Goal: Information Seeking & Learning: Learn about a topic

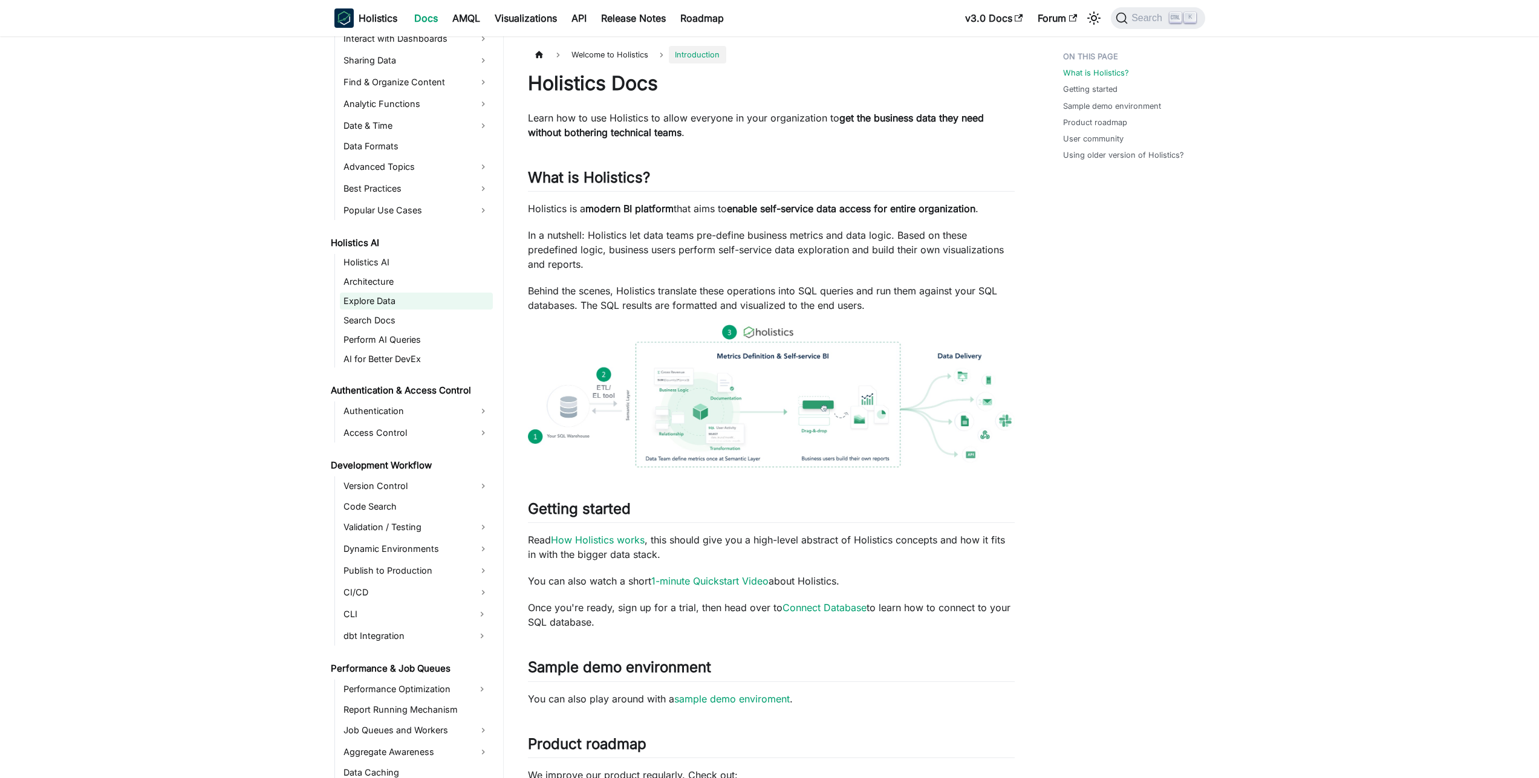
click at [380, 293] on link "Explore Data" at bounding box center [416, 301] width 153 height 17
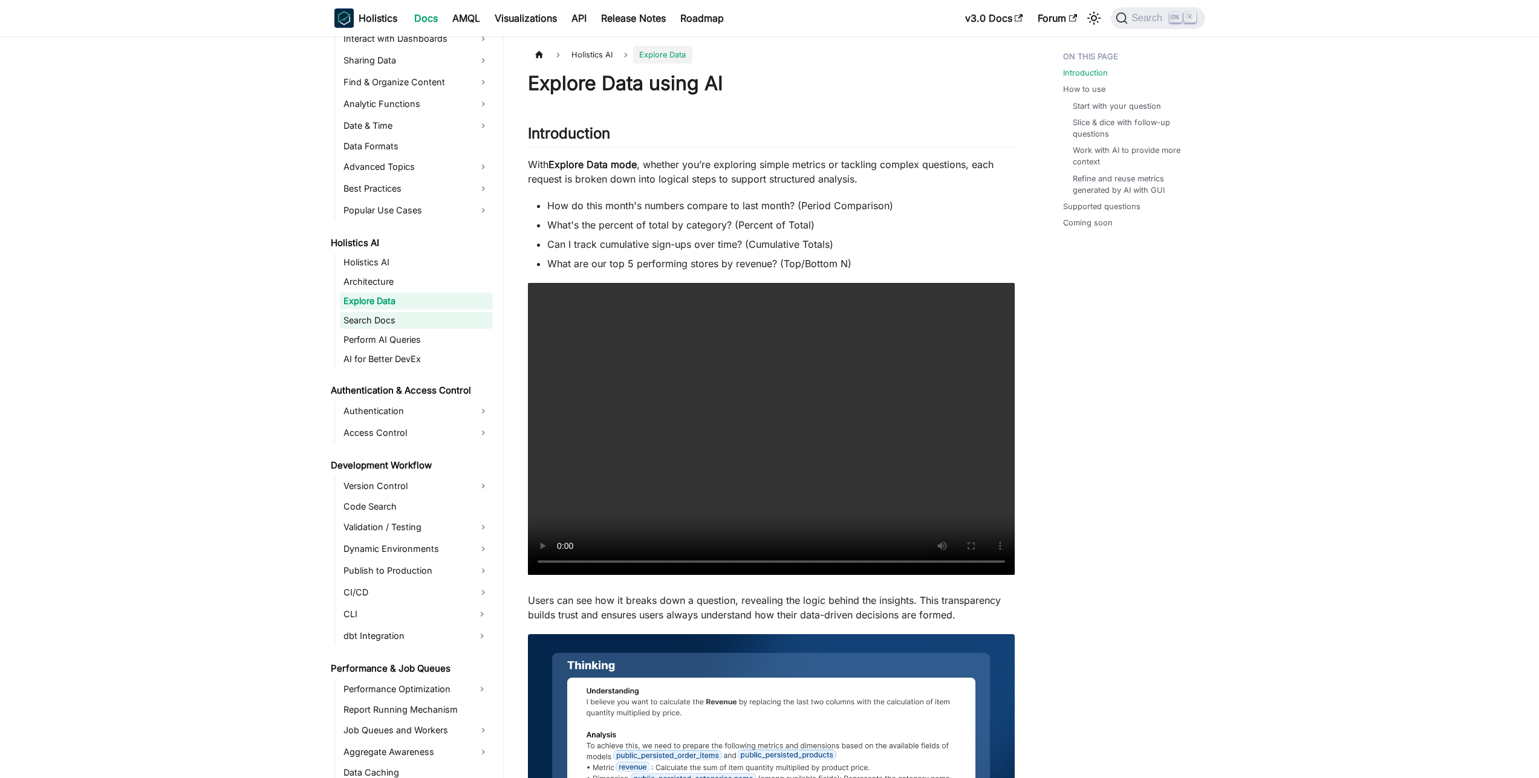
click at [361, 323] on link "Search Docs" at bounding box center [416, 320] width 153 height 17
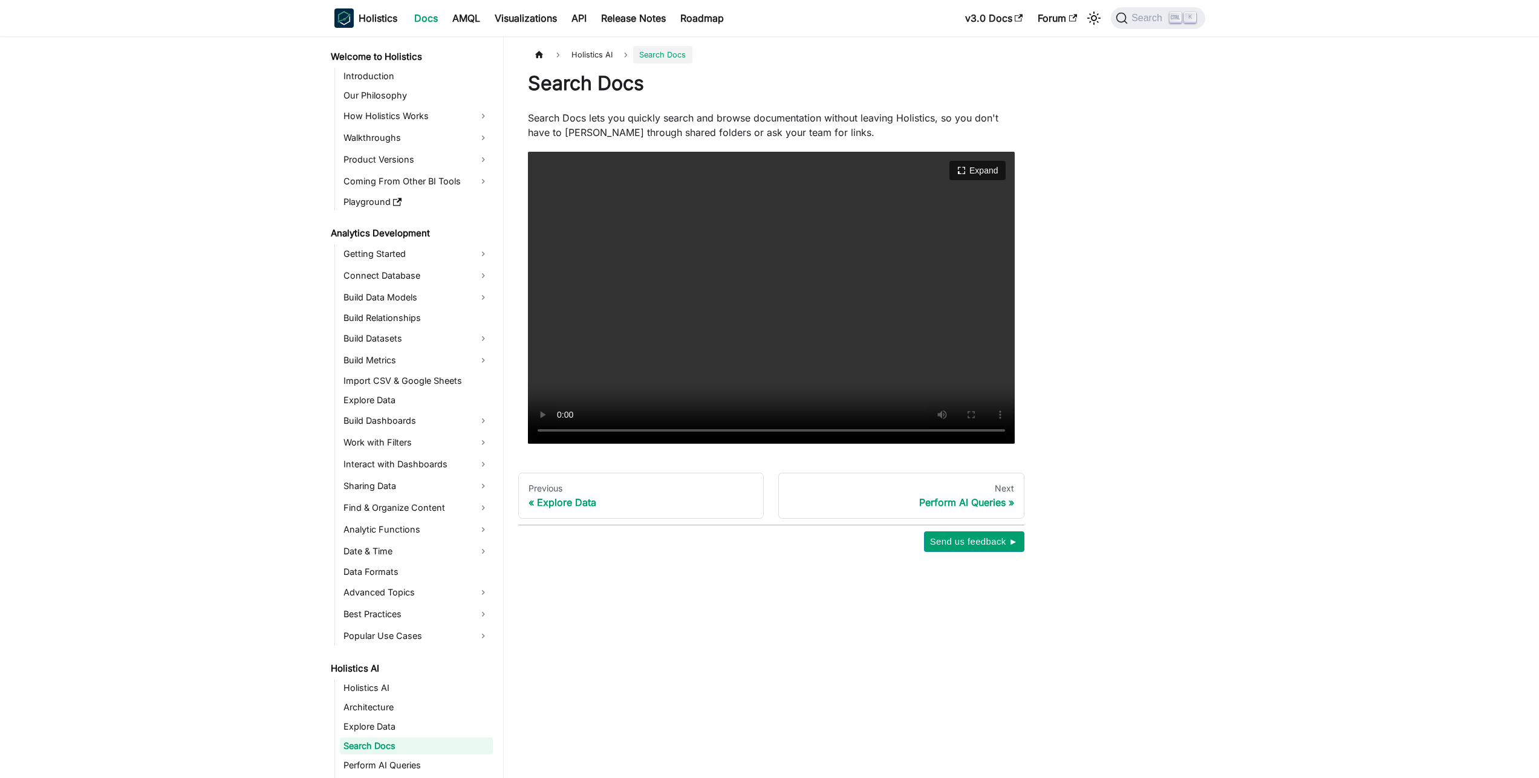
scroll to position [125, 0]
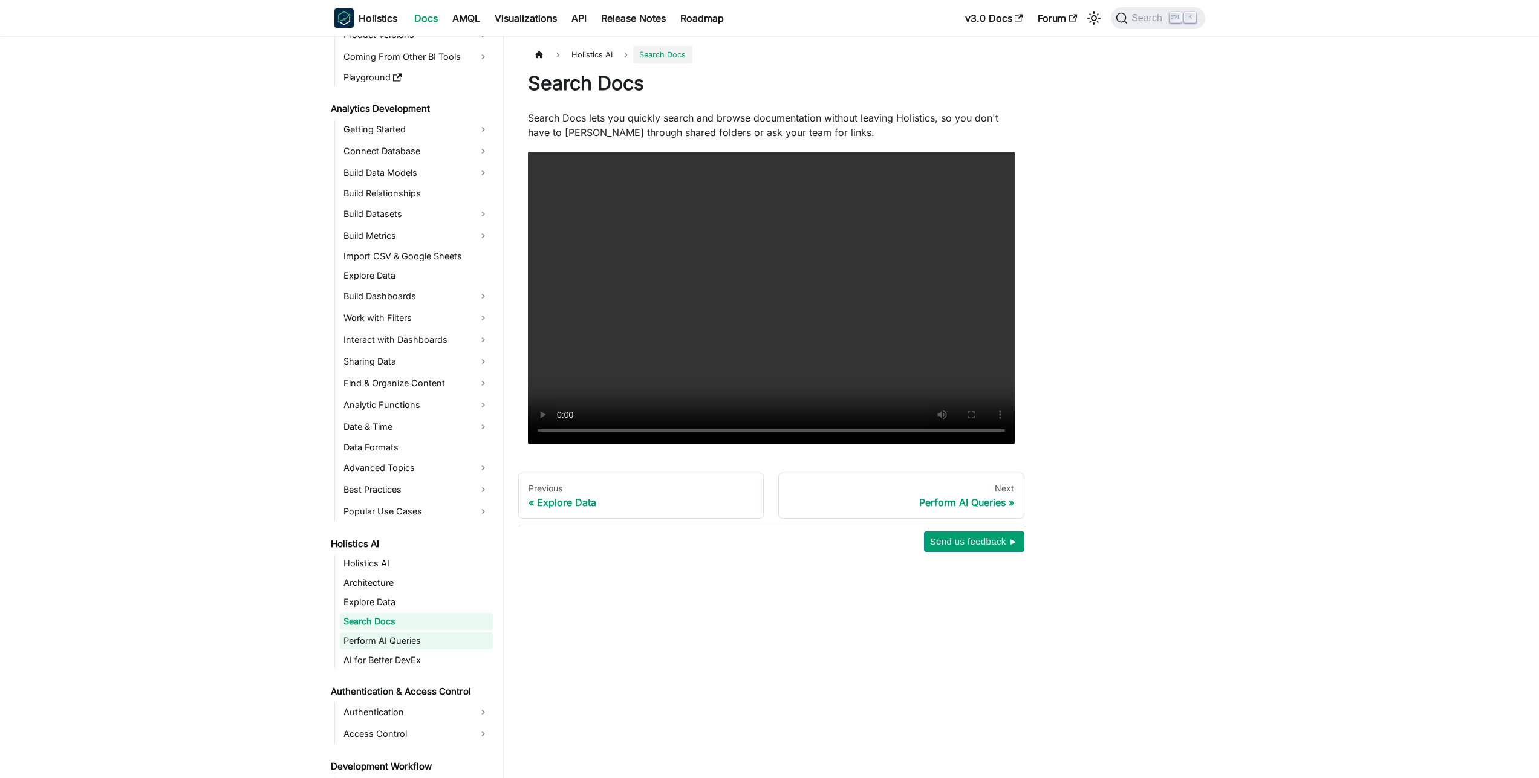
click at [383, 636] on link "Perform AI Queries" at bounding box center [416, 641] width 153 height 17
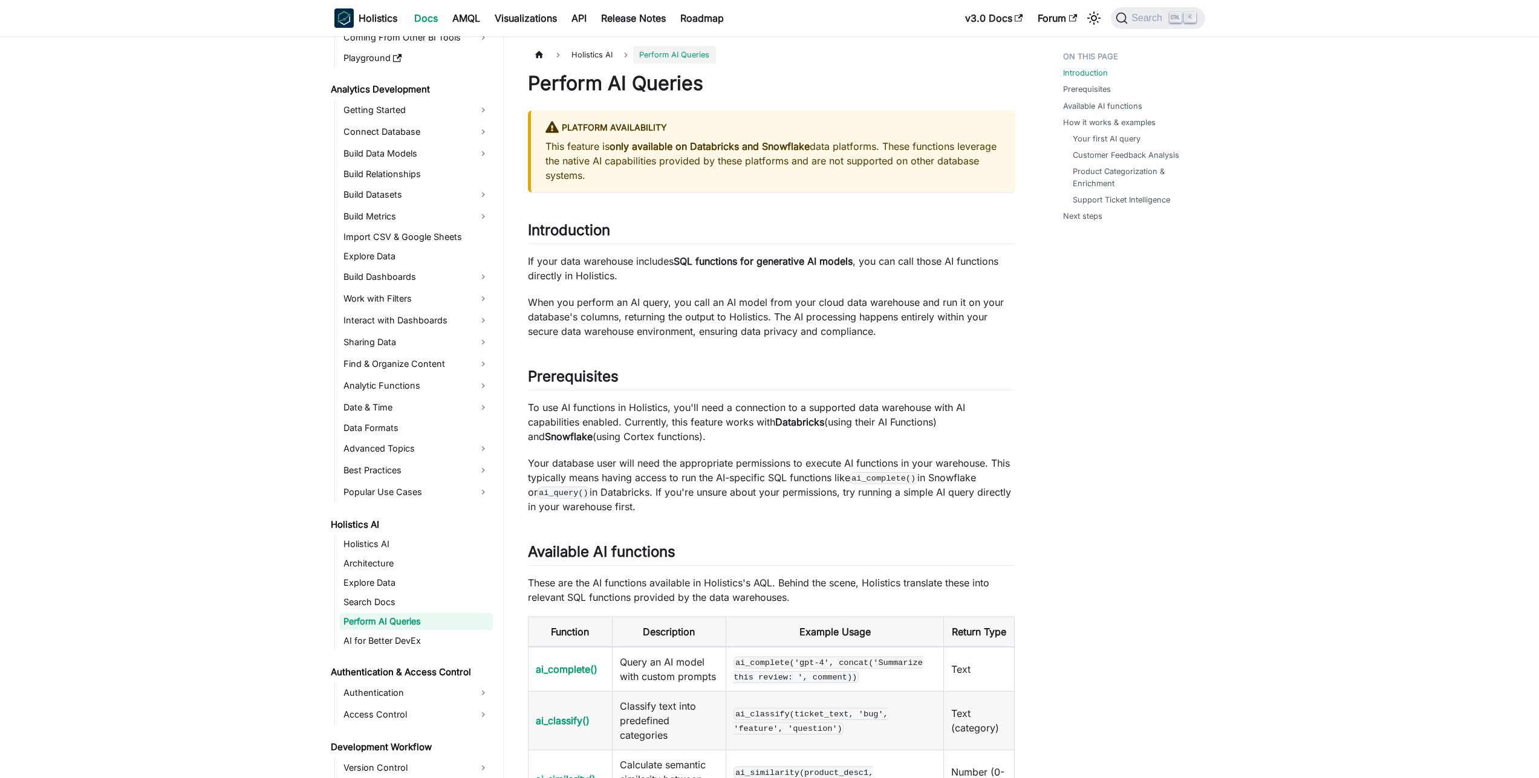
click at [380, 661] on ul "Welcome to Holistics Introduction Our Philosophy How Holistics Works Walkthroug…" at bounding box center [410, 759] width 166 height 1711
click at [390, 647] on link "AI for Better DevEx" at bounding box center [416, 641] width 153 height 17
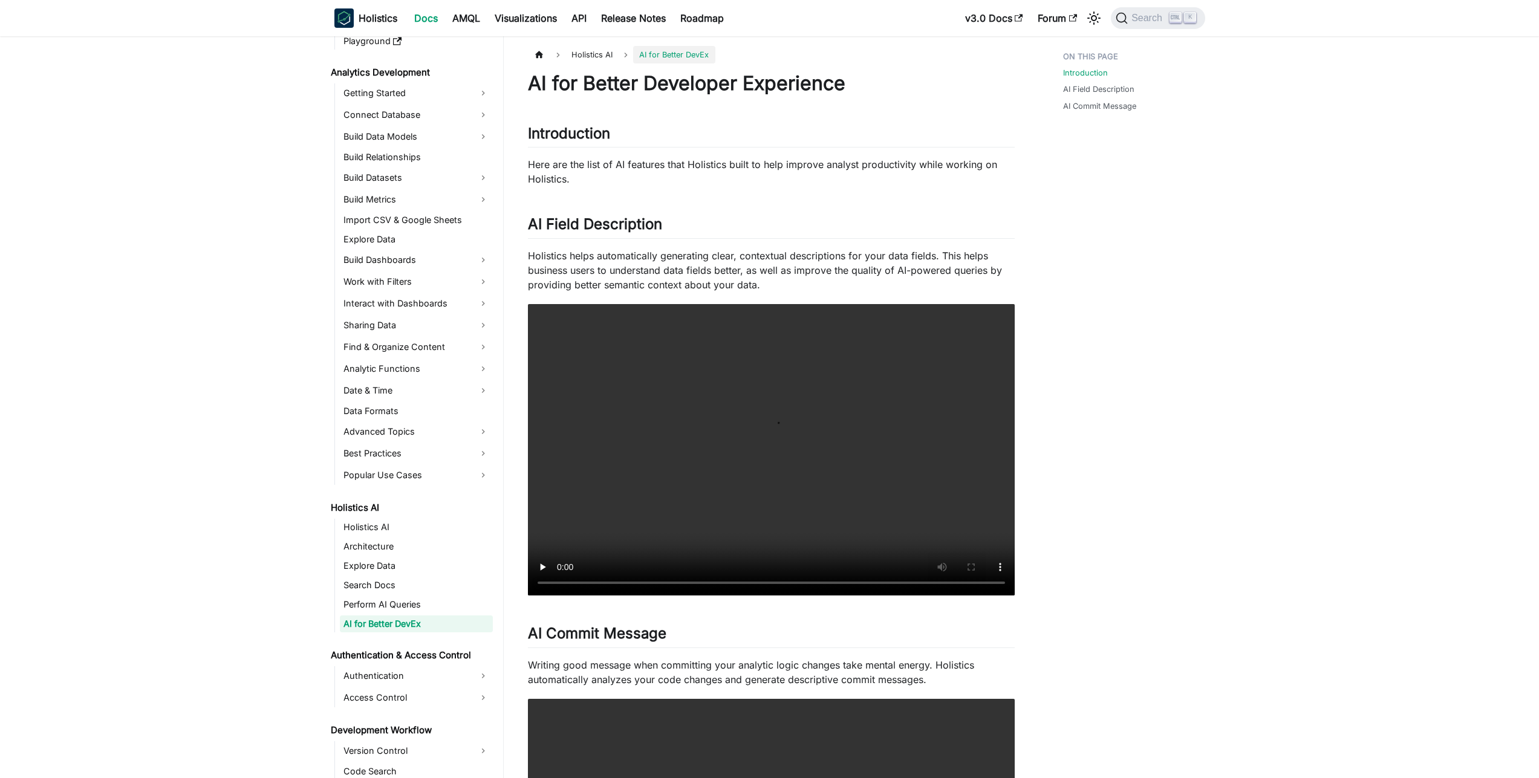
scroll to position [163, 0]
click at [1083, 113] on ul "Introduction AI Field Description AI Commit Message" at bounding box center [1128, 84] width 149 height 76
click at [1087, 109] on link "AI Commit Message" at bounding box center [1102, 105] width 73 height 11
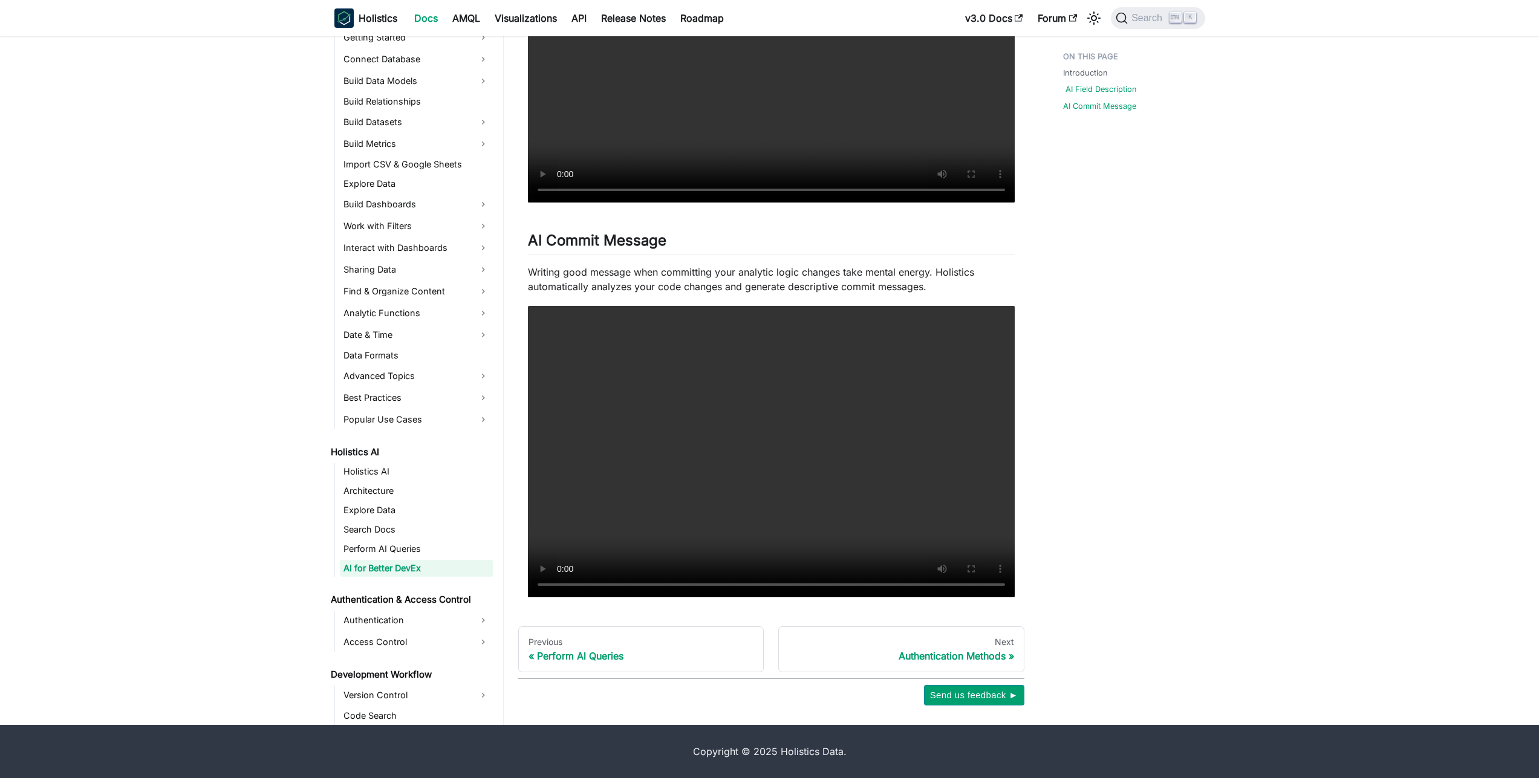
click at [1109, 90] on link "AI Field Description" at bounding box center [1101, 88] width 71 height 11
